Goal: Task Accomplishment & Management: Manage account settings

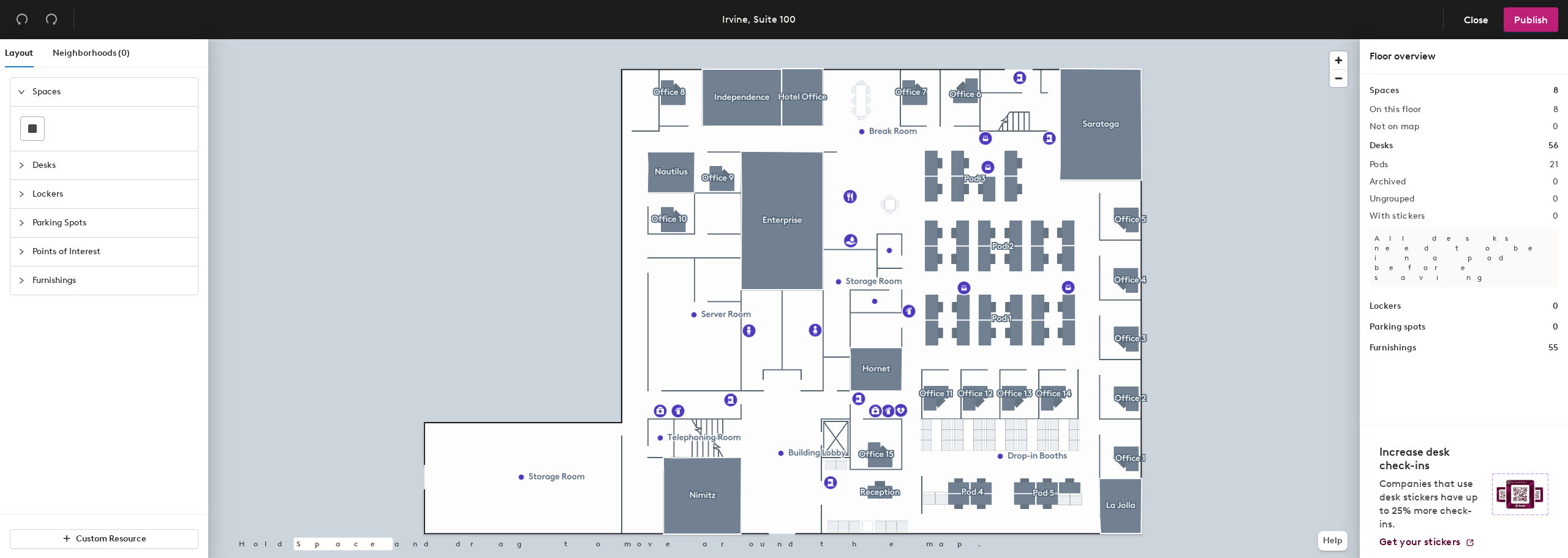
click at [23, 164] on icon "collapsed" at bounding box center [21, 164] width 7 height 7
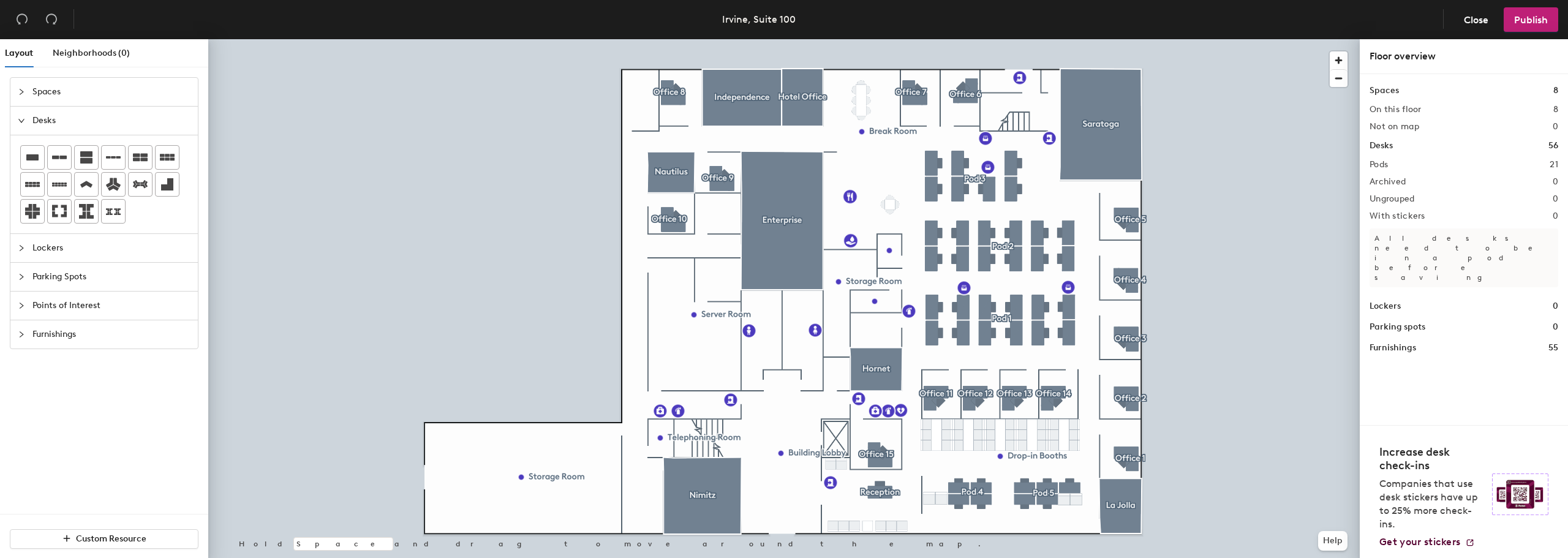
click at [196, 232] on div at bounding box center [104, 184] width 188 height 98
click at [1383, 143] on h1 "Desks" at bounding box center [1380, 145] width 23 height 14
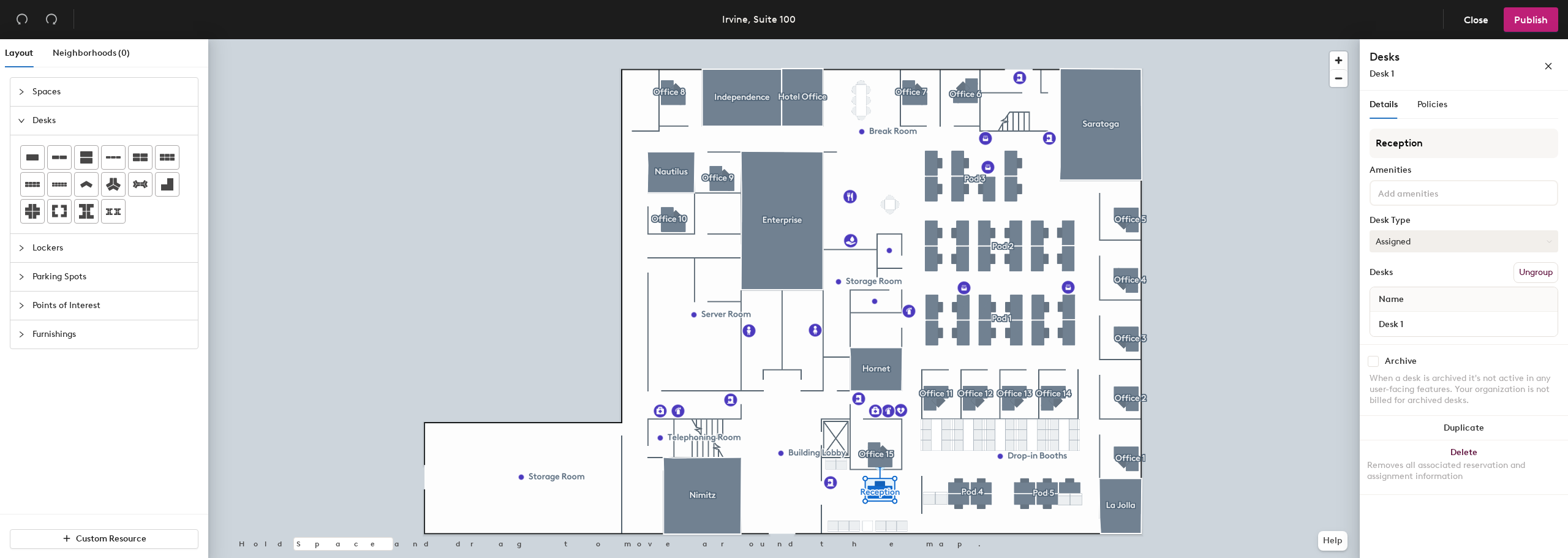
click at [1423, 241] on button "Assigned" at bounding box center [1463, 241] width 188 height 22
click at [1405, 280] on div "Assigned" at bounding box center [1431, 279] width 122 height 18
click at [1544, 64] on icon "close" at bounding box center [1548, 65] width 9 height 9
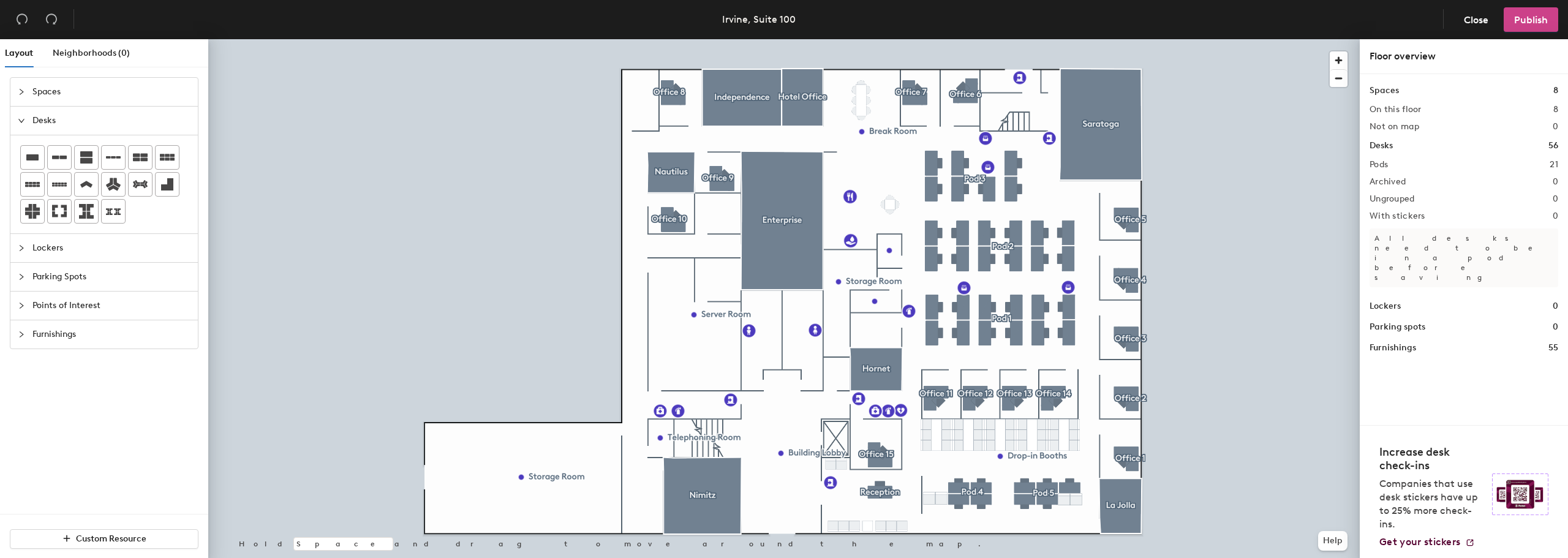
click at [1539, 20] on span "Publish" at bounding box center [1530, 20] width 34 height 12
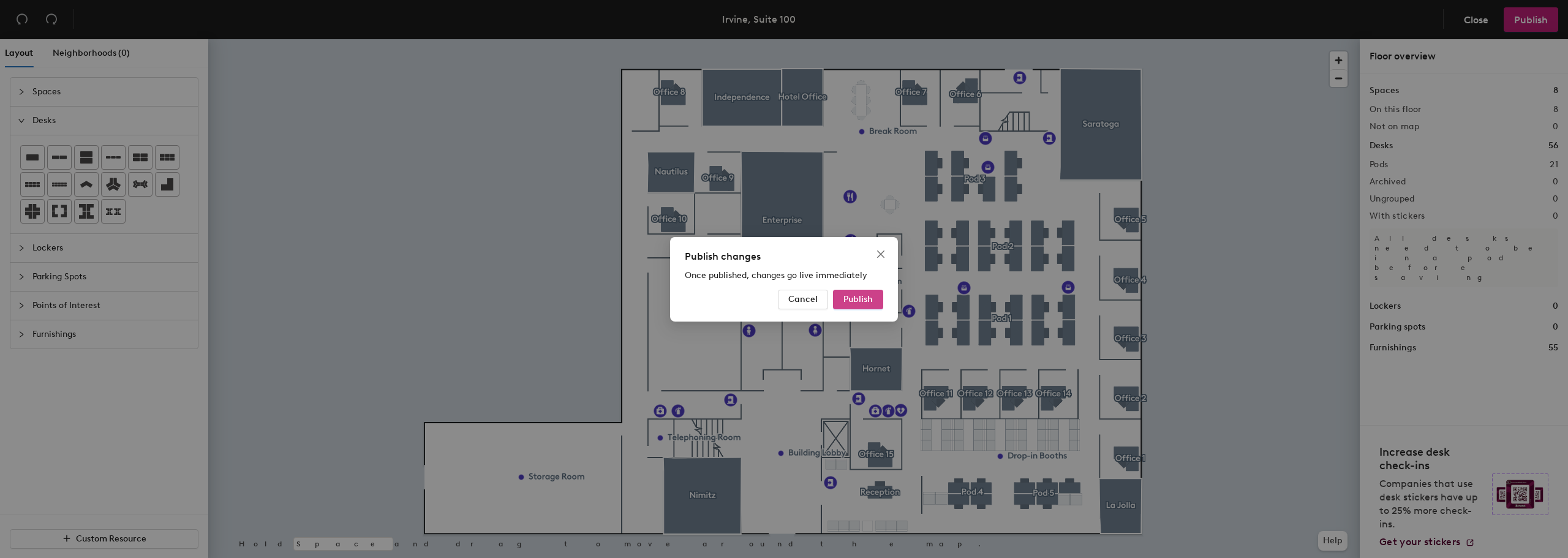
click at [867, 301] on span "Publish" at bounding box center [857, 299] width 30 height 10
